Goal: Find specific page/section: Locate a particular part of the current website

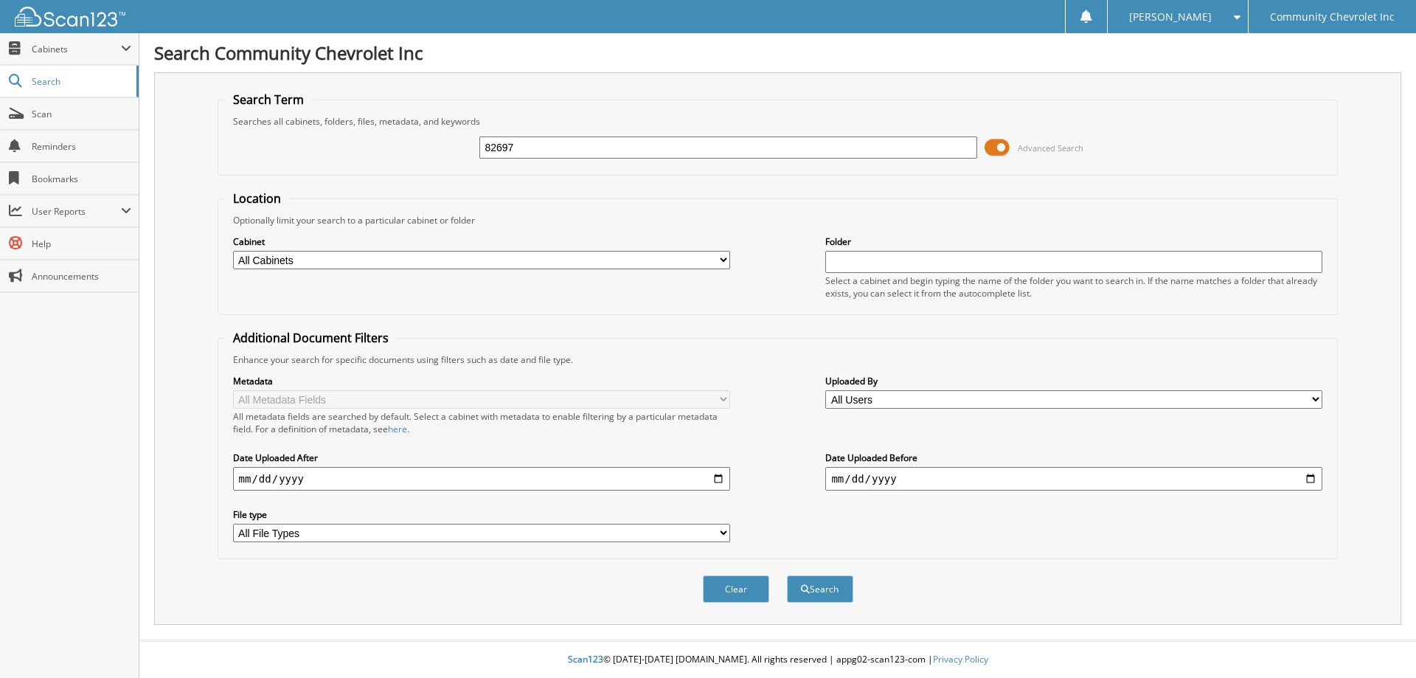
type input "82697"
click at [787, 575] on button "Search" at bounding box center [820, 588] width 66 height 27
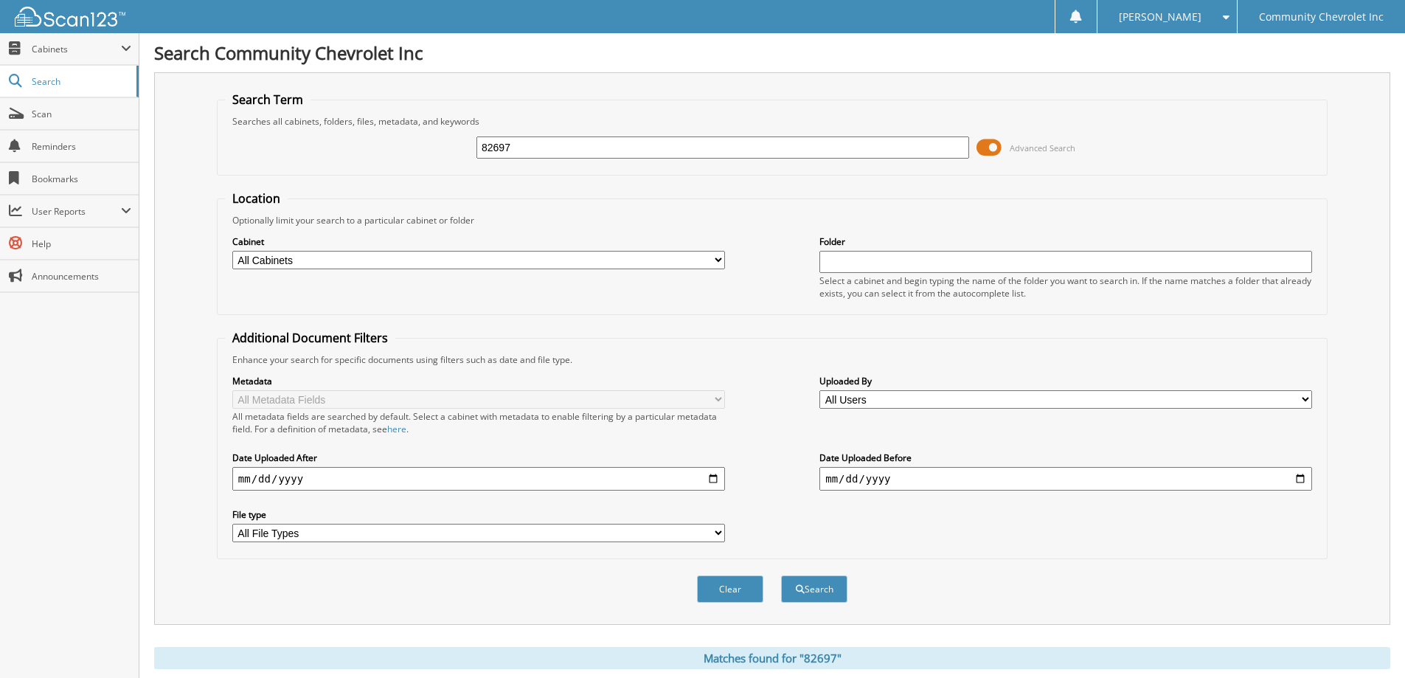
click at [988, 149] on span at bounding box center [989, 147] width 25 height 22
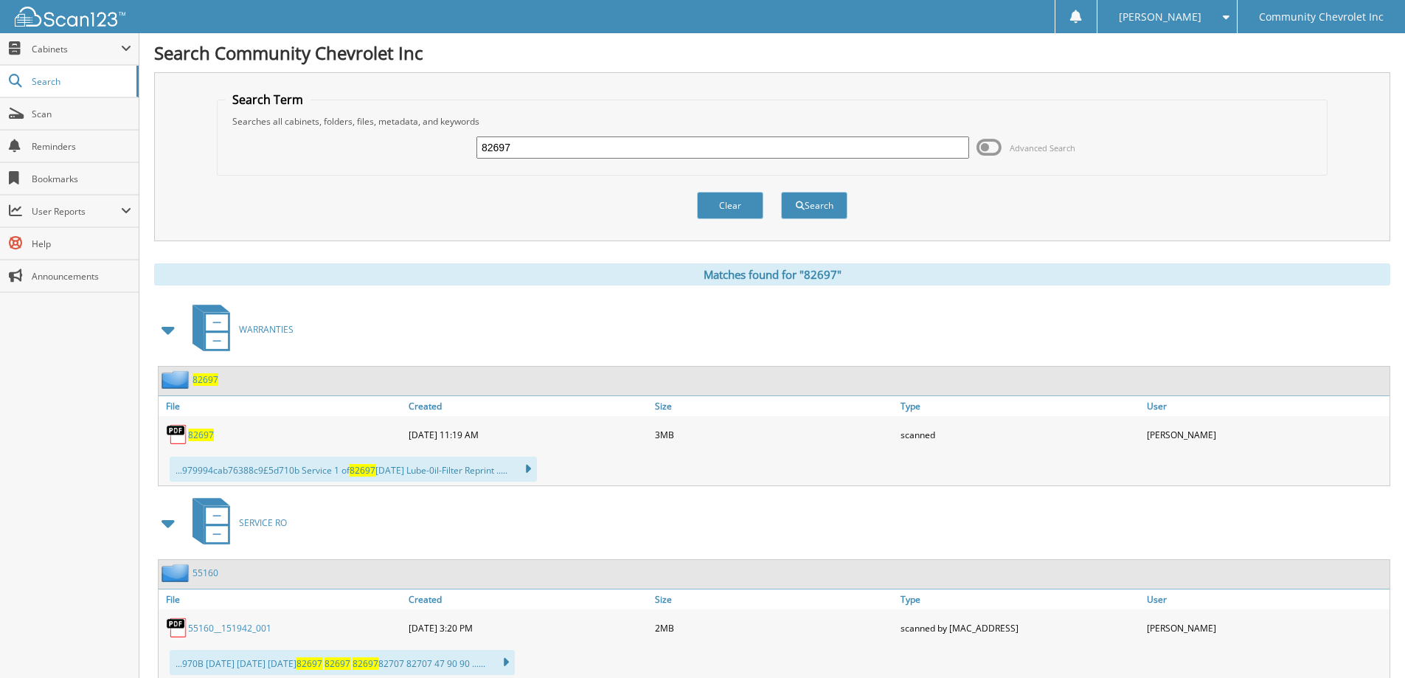
click at [205, 436] on span "82697" at bounding box center [201, 435] width 26 height 13
